Goal: Find specific page/section: Find specific page/section

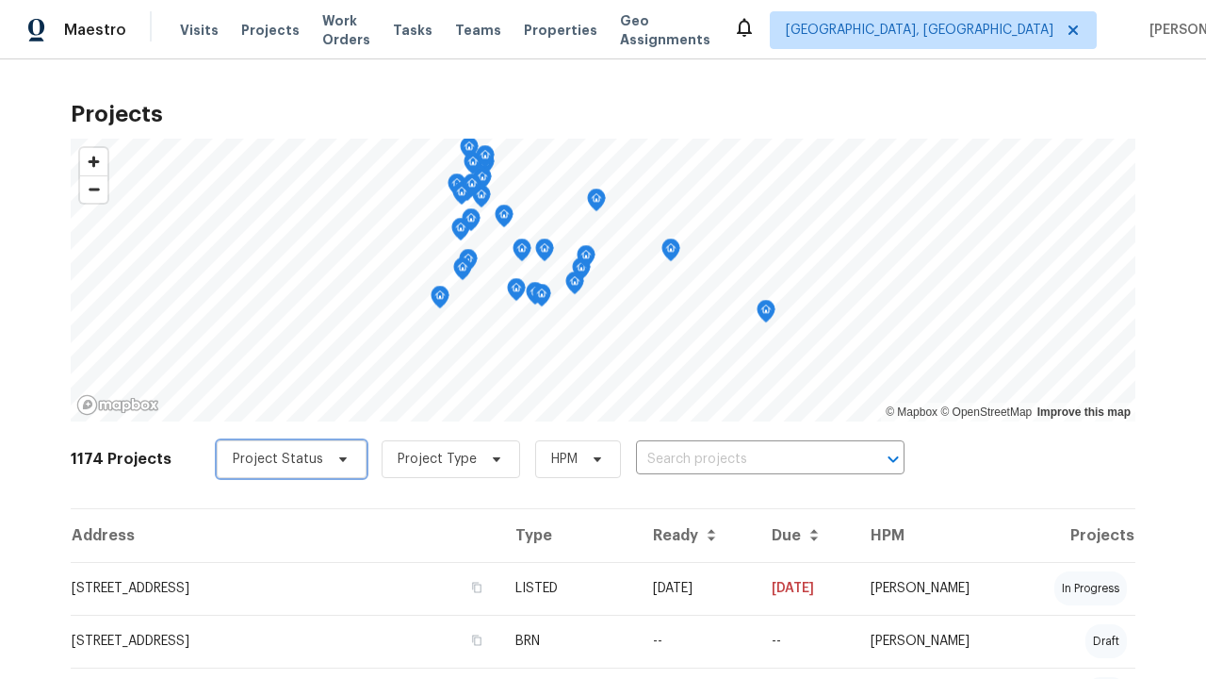
click at [282, 450] on span "Project Status" at bounding box center [278, 459] width 90 height 19
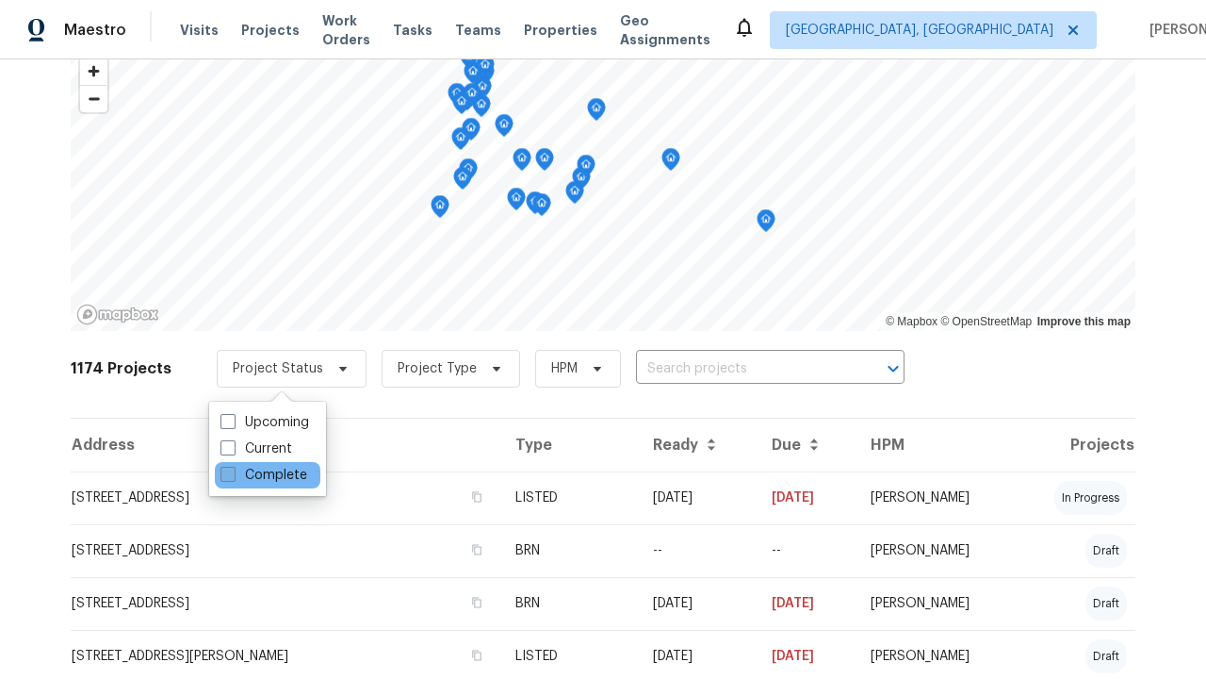
click at [263, 475] on label "Complete" at bounding box center [264, 475] width 87 height 19
click at [233, 475] on input "Complete" at bounding box center [227, 472] width 12 height 12
checkbox input "true"
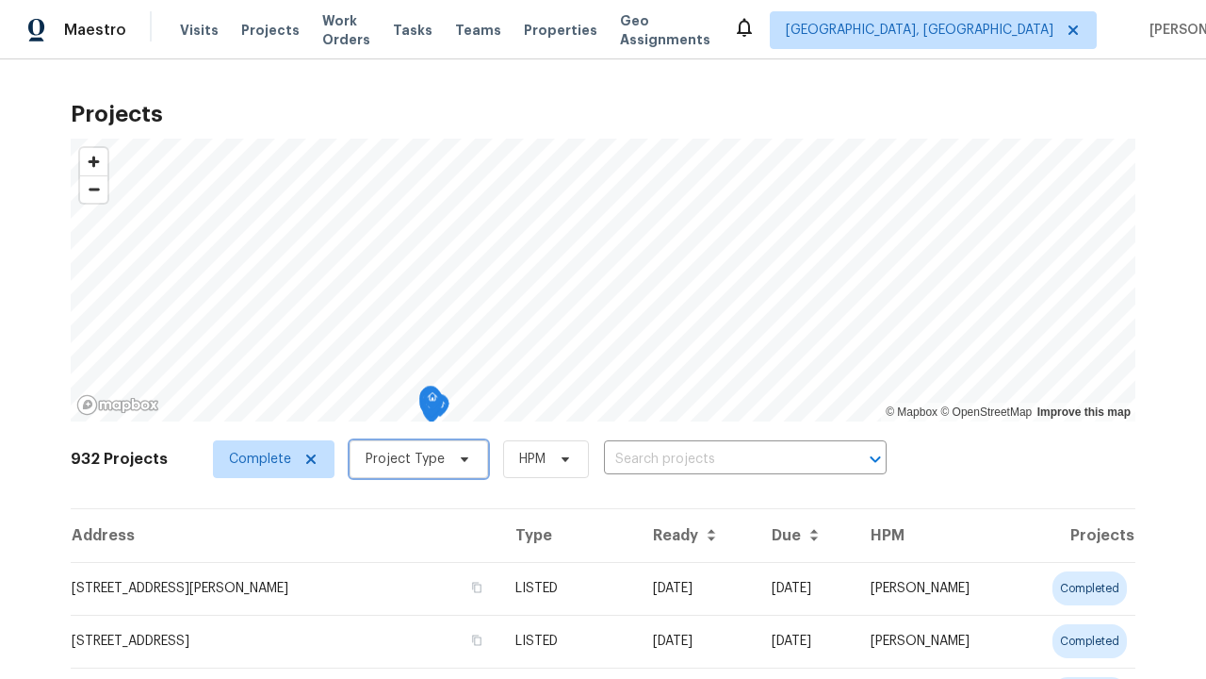
click at [410, 450] on span "Project Type" at bounding box center [405, 459] width 79 height 19
